Goal: Use online tool/utility: Utilize a website feature to perform a specific function

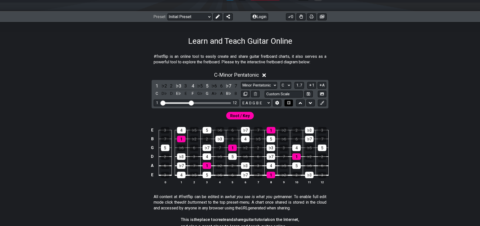
scroll to position [61, 0]
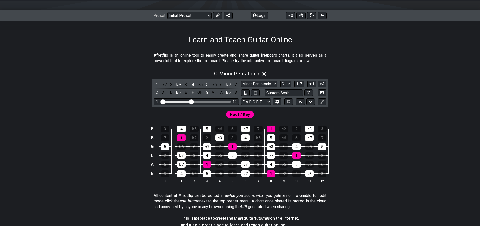
click at [245, 74] on span "C - Minor Pentatonic" at bounding box center [236, 74] width 45 height 6
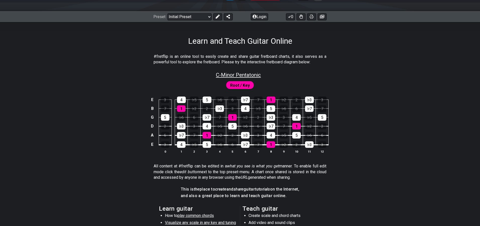
scroll to position [60, 0]
click at [246, 74] on span "C - Minor Pentatonic" at bounding box center [238, 75] width 45 height 6
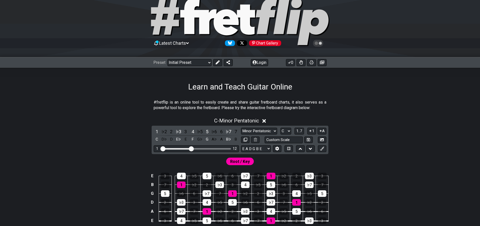
scroll to position [12, 0]
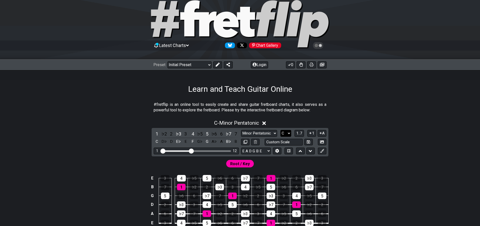
select select "A"
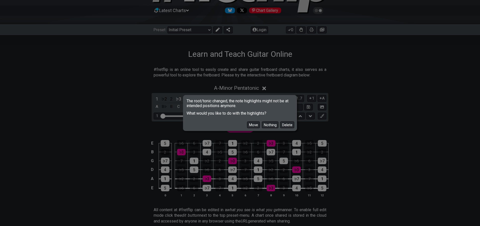
scroll to position [47, 0]
click at [257, 124] on button "Move" at bounding box center [253, 124] width 13 height 7
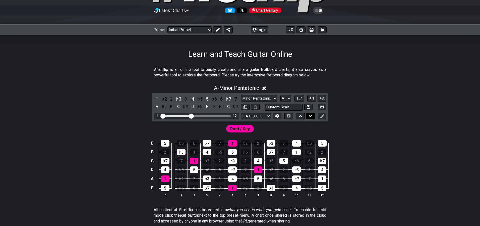
click at [312, 116] on icon at bounding box center [310, 115] width 3 height 5
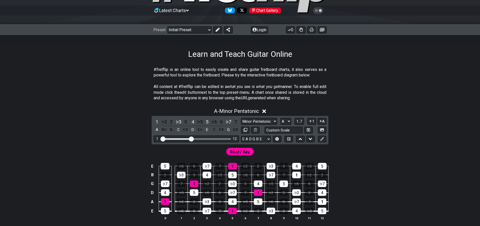
click at [246, 150] on span "Root / Key" at bounding box center [240, 151] width 20 height 7
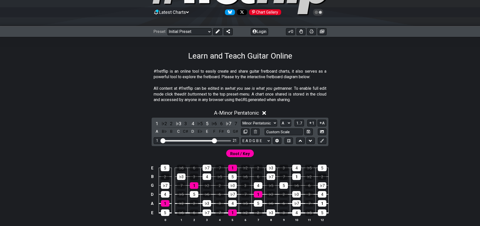
drag, startPoint x: 190, startPoint y: 139, endPoint x: 213, endPoint y: 143, distance: 23.4
click at [213, 143] on div "1 21" at bounding box center [196, 140] width 85 height 7
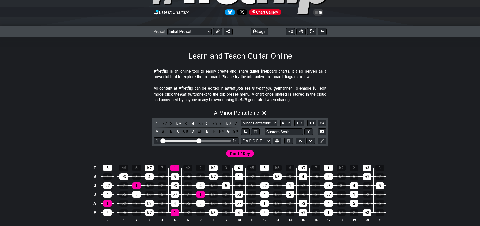
drag, startPoint x: 215, startPoint y: 140, endPoint x: 200, endPoint y: 137, distance: 15.3
click at [200, 137] on div "1 15" at bounding box center [196, 140] width 85 height 7
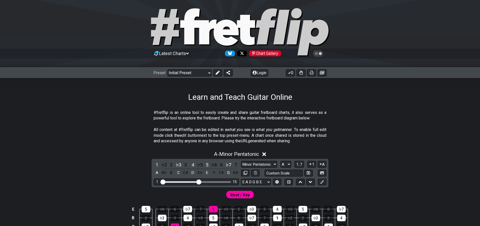
scroll to position [3, 0]
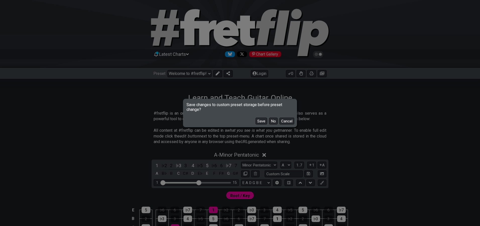
click at [274, 121] on button "No" at bounding box center [273, 120] width 9 height 7
select select "/minor-pentatonic"
select select "C"
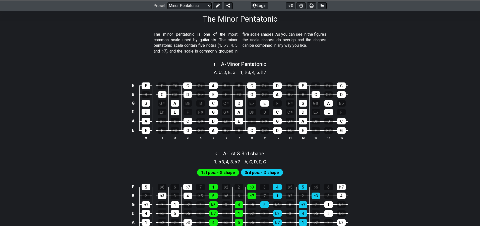
scroll to position [83, 0]
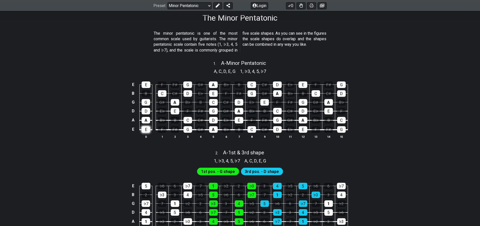
click at [146, 129] on div "E" at bounding box center [146, 129] width 9 height 7
click at [115, 127] on div "E E F F♯ G G♯ A B♭ B C C♯ D E♭ E F F♯ G B B C C♯ D E♭ E F F♯ G G♯ A B♭ B C C♯ D…" at bounding box center [240, 110] width 392 height 71
click at [134, 129] on td "E" at bounding box center [133, 129] width 6 height 10
click at [147, 130] on div "E" at bounding box center [146, 129] width 9 height 7
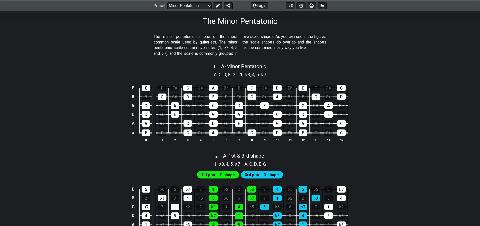
scroll to position [77, 0]
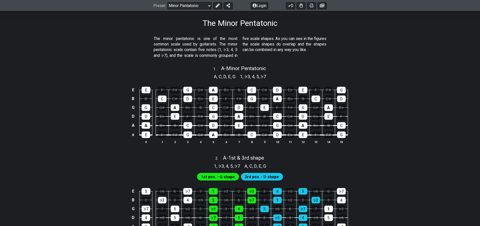
click at [203, 73] on div "A , C , D , E , G 1 , ♭3 , 4 , 5 , ♭7" at bounding box center [240, 76] width 392 height 8
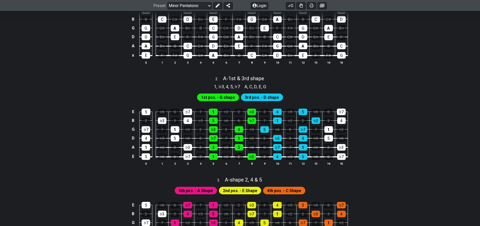
scroll to position [158, 0]
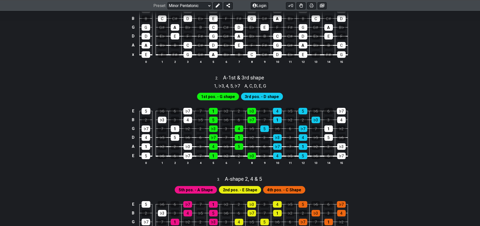
click at [273, 97] on span "3rd pos. - D shape" at bounding box center [262, 96] width 34 height 7
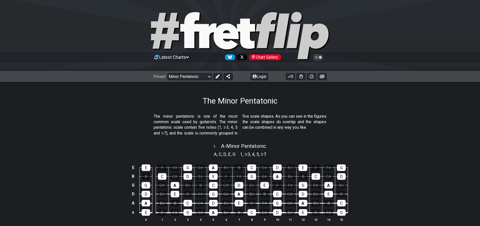
scroll to position [0, 0]
